Goal: Use online tool/utility: Use online tool/utility

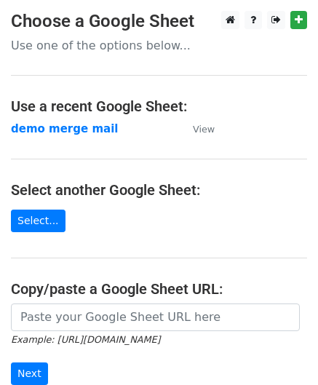
click at [57, 123] on strong "demo merge mail" at bounding box center [64, 128] width 107 height 13
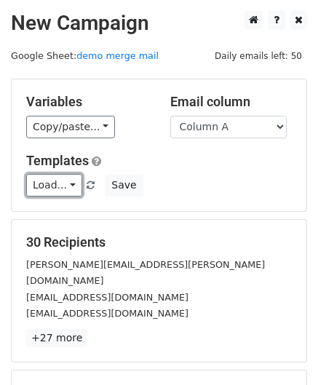
click at [68, 191] on link "Load..." at bounding box center [54, 185] width 56 height 23
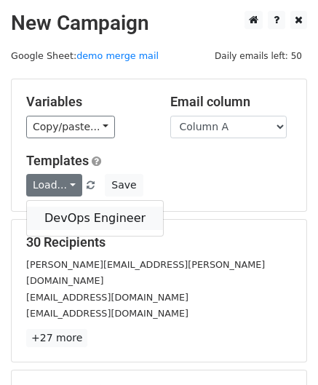
click at [59, 212] on link "DevOps Engineer" at bounding box center [95, 218] width 136 height 23
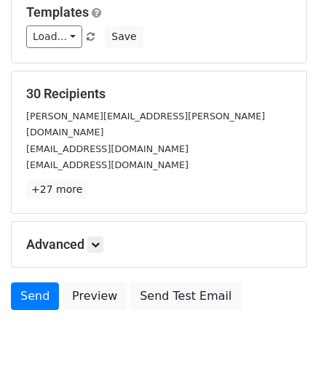
scroll to position [177, 0]
